Goal: Navigation & Orientation: Find specific page/section

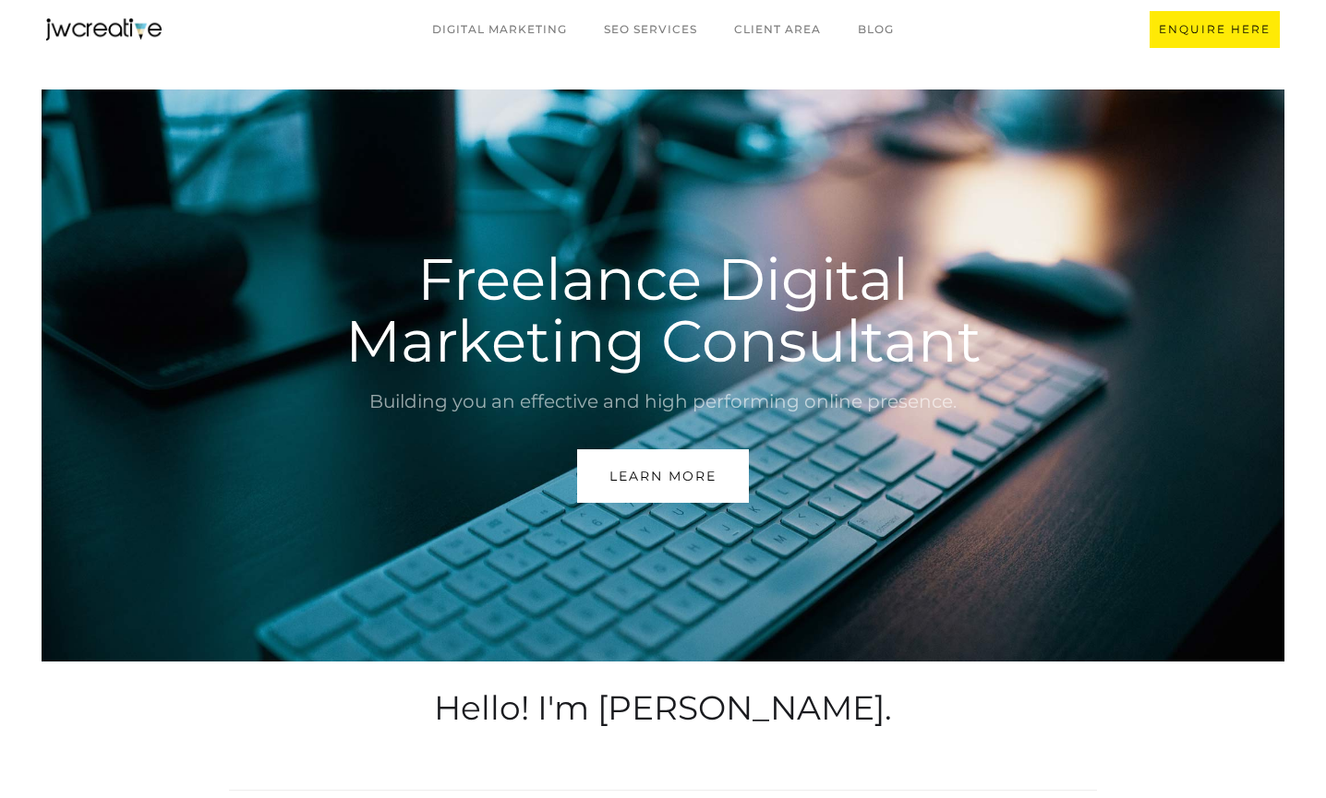
scroll to position [17, 0]
click at [804, 21] on link "CLIENT AREA" at bounding box center [777, 29] width 124 height 35
click at [497, 32] on link "Digital marketing" at bounding box center [500, 29] width 172 height 35
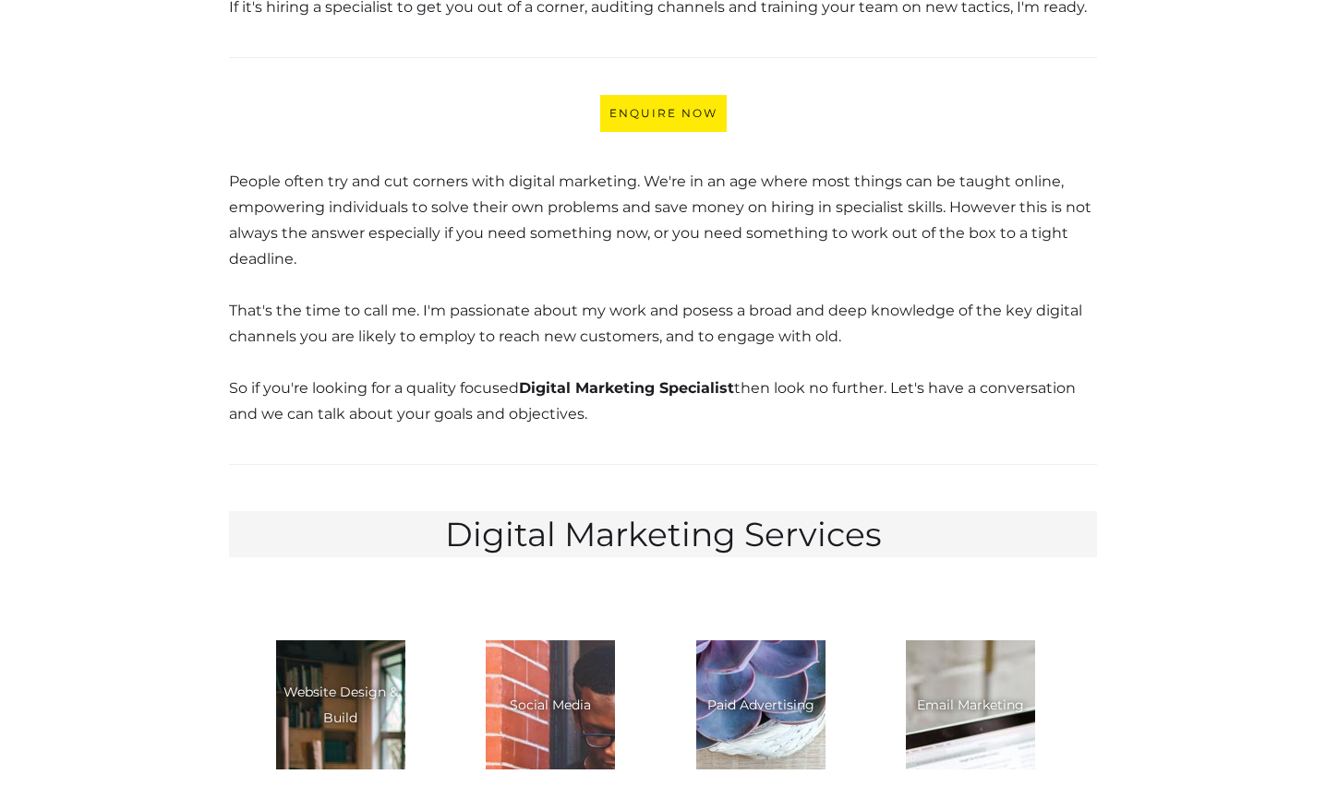
scroll to position [1550, 0]
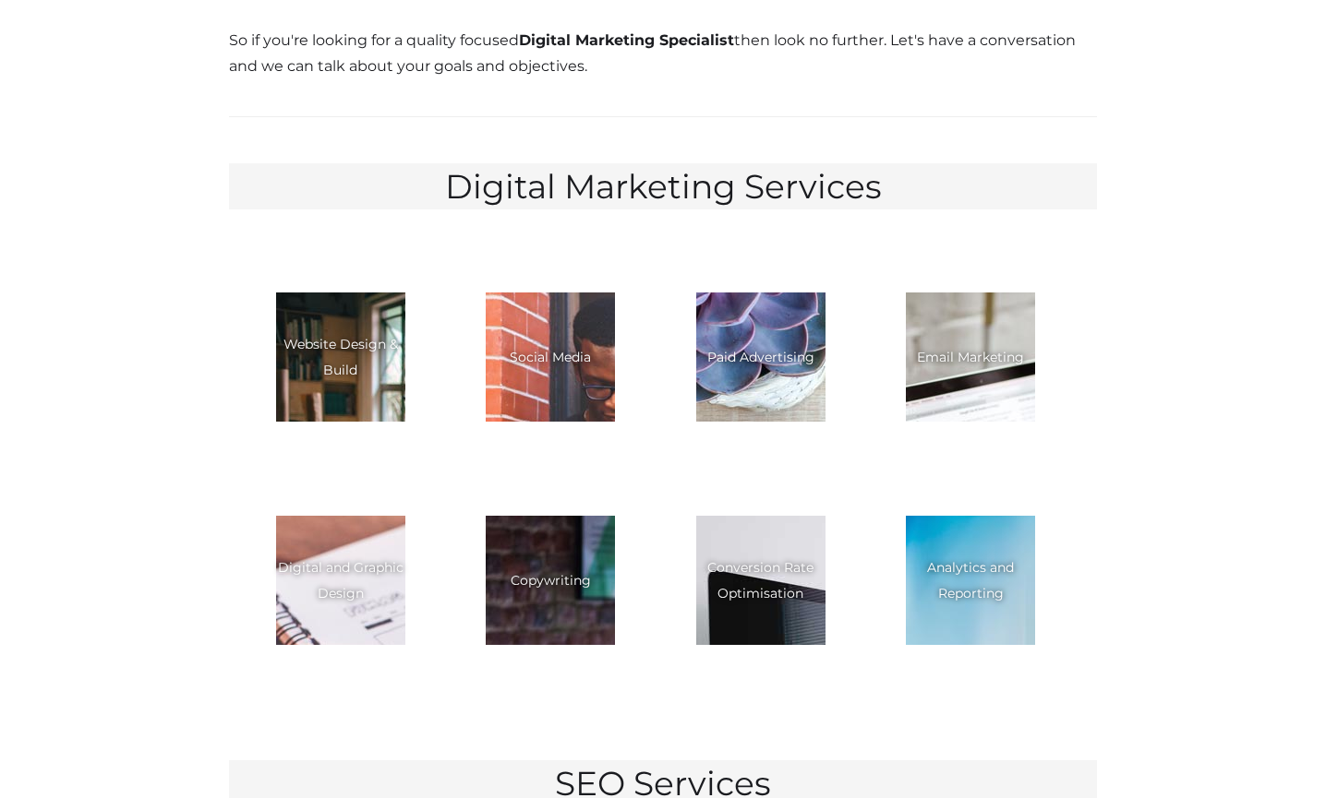
click at [741, 354] on div "Paid Advertising" at bounding box center [760, 357] width 107 height 26
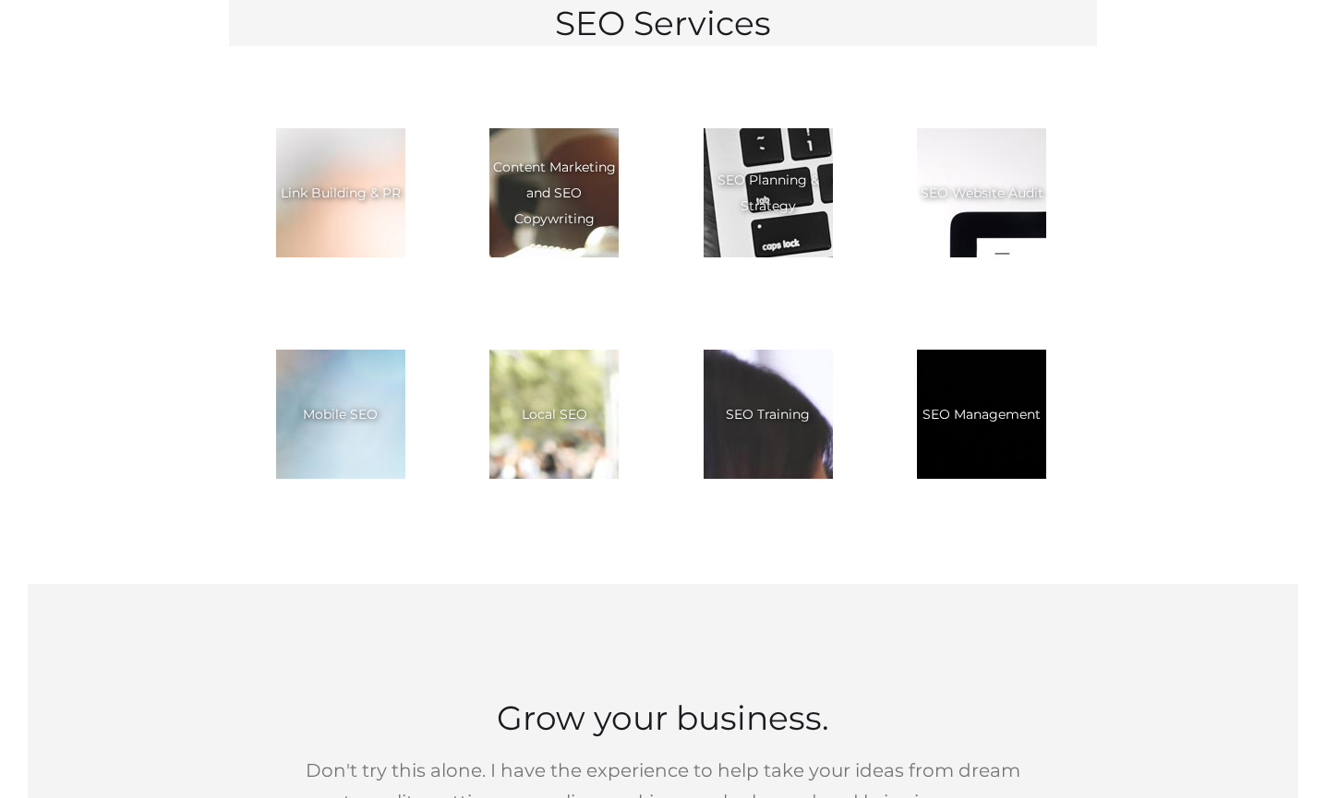
scroll to position [3057, 0]
